Goal: Navigation & Orientation: Find specific page/section

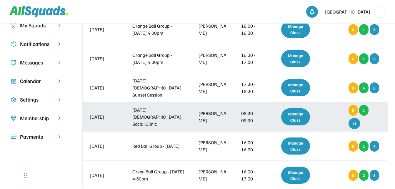
scroll to position [72, 0]
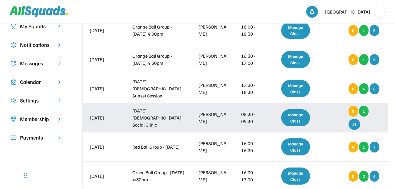
click at [291, 117] on div "Manage Class" at bounding box center [295, 117] width 29 height 17
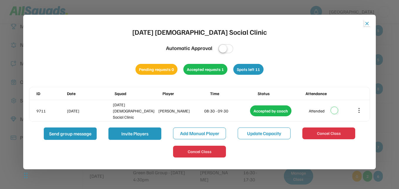
click at [365, 24] on button "close" at bounding box center [367, 24] width 6 height 6
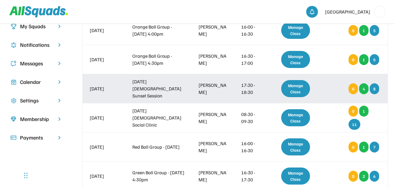
click at [297, 86] on div "Manage Class" at bounding box center [295, 88] width 29 height 17
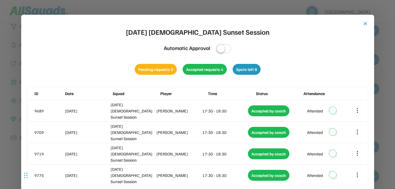
click at [364, 24] on button "close" at bounding box center [365, 24] width 6 height 6
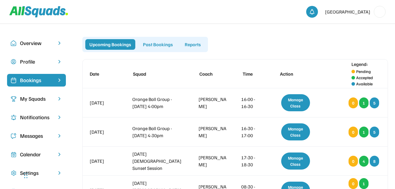
click at [31, 84] on div "Bookings" at bounding box center [36, 80] width 33 height 8
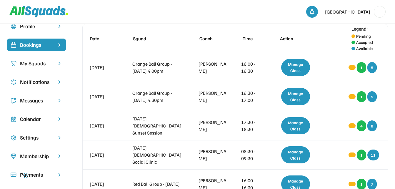
scroll to position [36, 0]
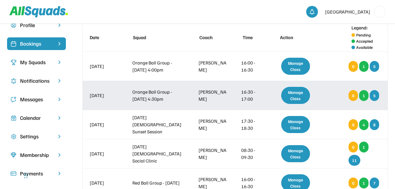
click at [296, 96] on div "Manage Class" at bounding box center [295, 95] width 29 height 17
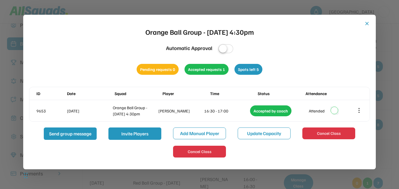
click at [365, 24] on button "close" at bounding box center [367, 24] width 6 height 6
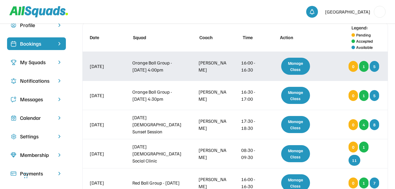
click at [295, 66] on div "Manage Class" at bounding box center [295, 66] width 29 height 17
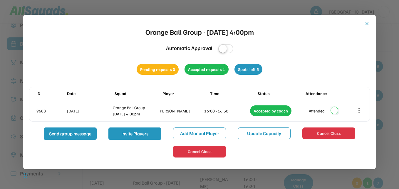
click at [368, 22] on button "close" at bounding box center [367, 24] width 6 height 6
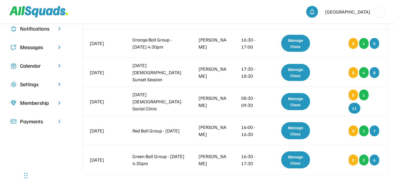
scroll to position [95, 0]
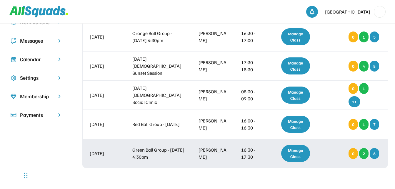
click at [287, 150] on div "Manage Class" at bounding box center [295, 153] width 29 height 17
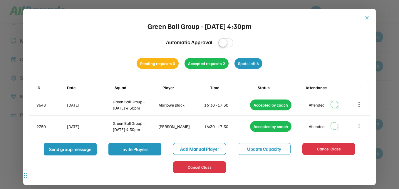
click at [364, 19] on button "close" at bounding box center [367, 18] width 6 height 6
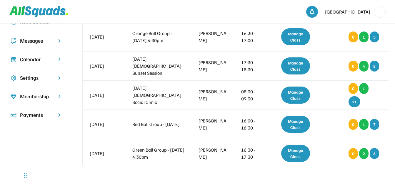
scroll to position [0, 0]
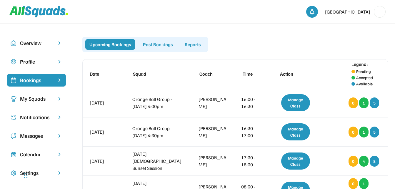
click at [22, 60] on div "Profile" at bounding box center [36, 62] width 33 height 8
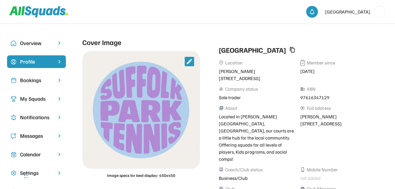
click at [32, 85] on div "Bookings" at bounding box center [36, 80] width 59 height 13
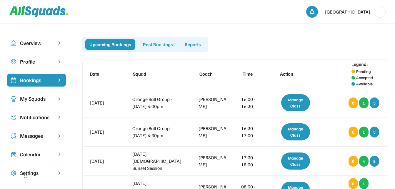
click at [35, 100] on div "My Squads" at bounding box center [36, 99] width 33 height 8
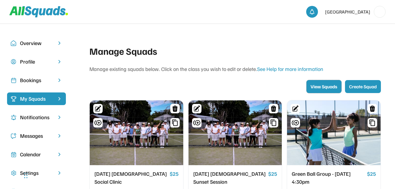
click at [331, 88] on button "View Squads" at bounding box center [323, 86] width 35 height 13
click at [314, 89] on button "View Squads" at bounding box center [323, 86] width 35 height 13
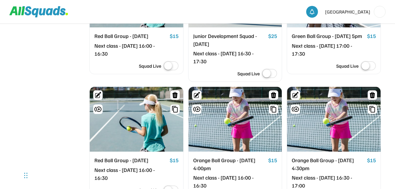
scroll to position [260, 0]
